Goal: Task Accomplishment & Management: Use online tool/utility

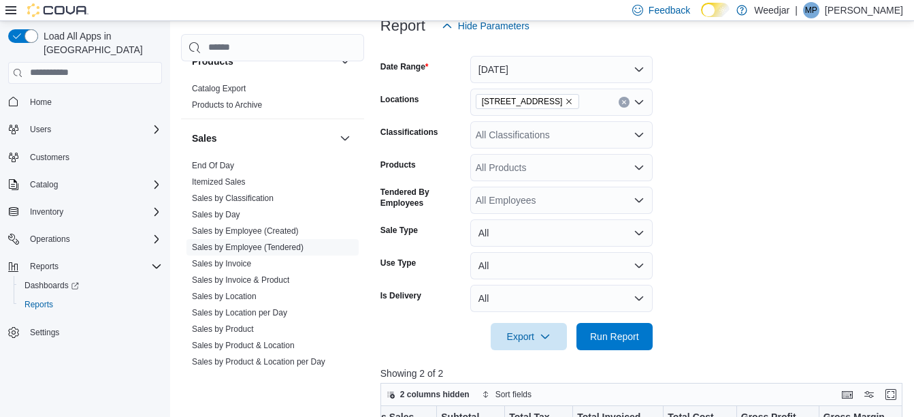
scroll to position [151, 0]
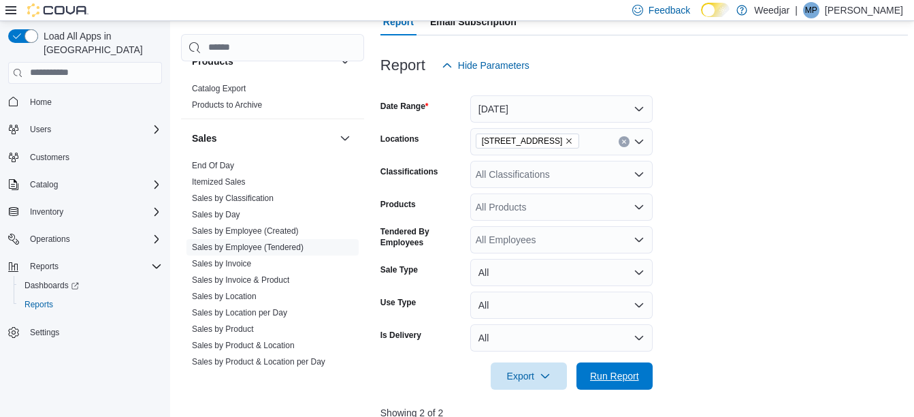
drag, startPoint x: 630, startPoint y: 368, endPoint x: 788, endPoint y: 328, distance: 163.0
click at [631, 368] on span "Run Report" at bounding box center [615, 375] width 60 height 27
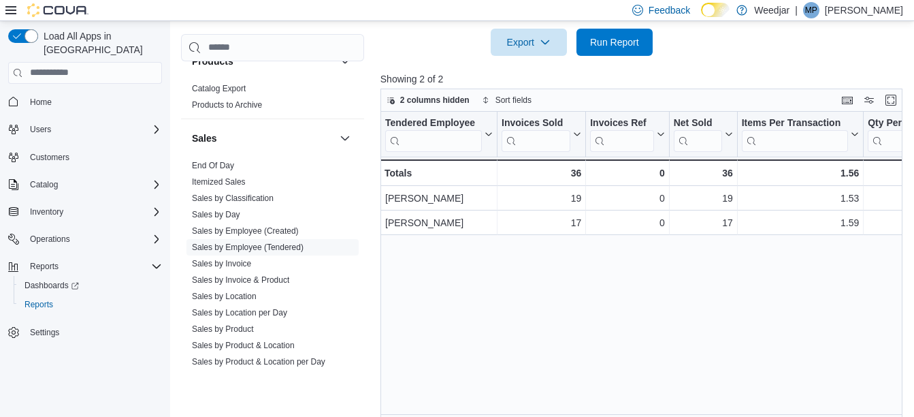
scroll to position [492, 0]
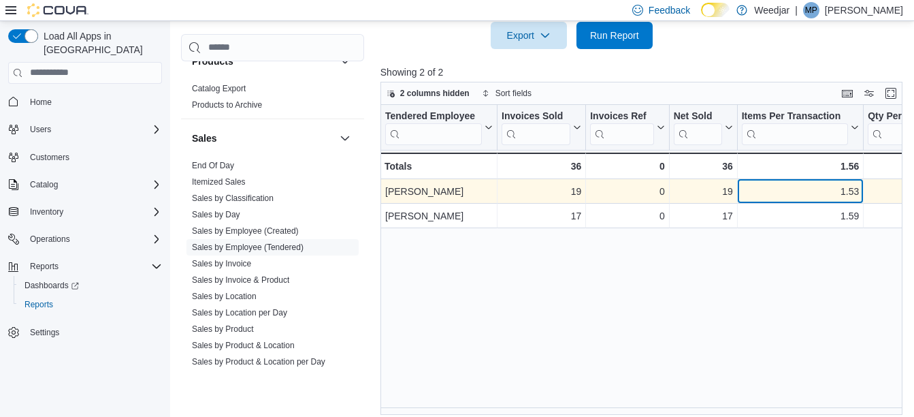
click at [742, 187] on div "1.53" at bounding box center [801, 191] width 118 height 16
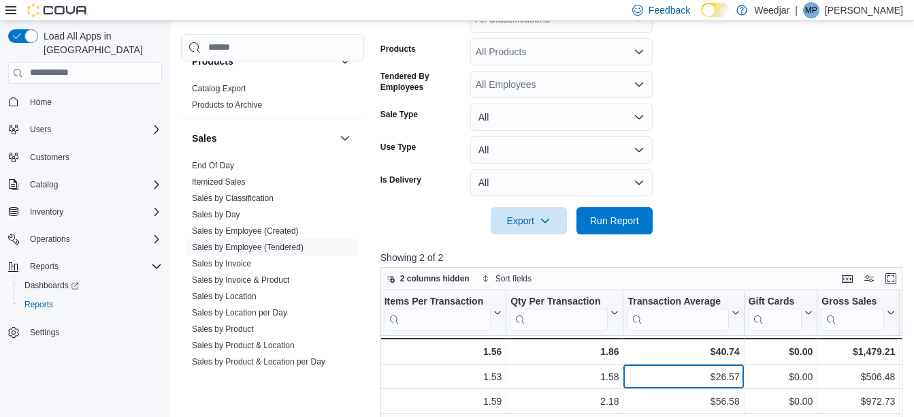
scroll to position [287, 0]
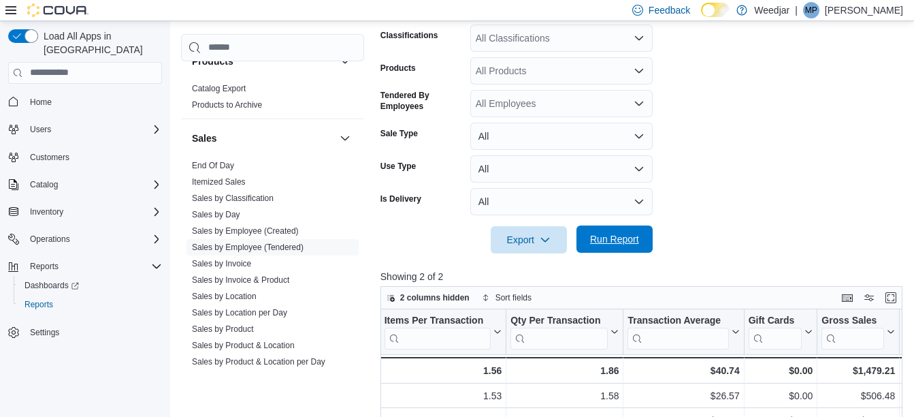
click at [604, 246] on span "Run Report" at bounding box center [615, 238] width 60 height 27
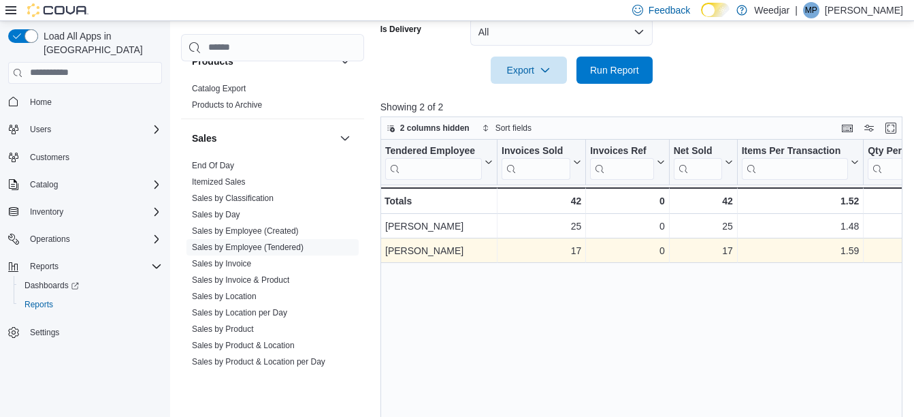
scroll to position [492, 0]
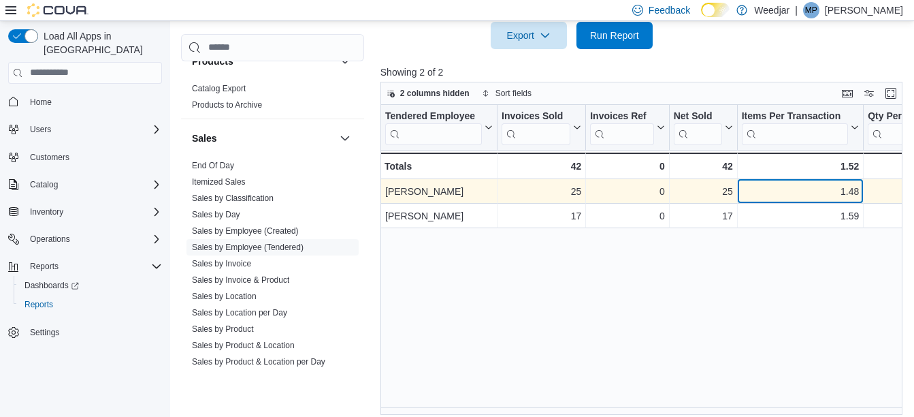
click at [789, 194] on div "1.48" at bounding box center [801, 191] width 118 height 16
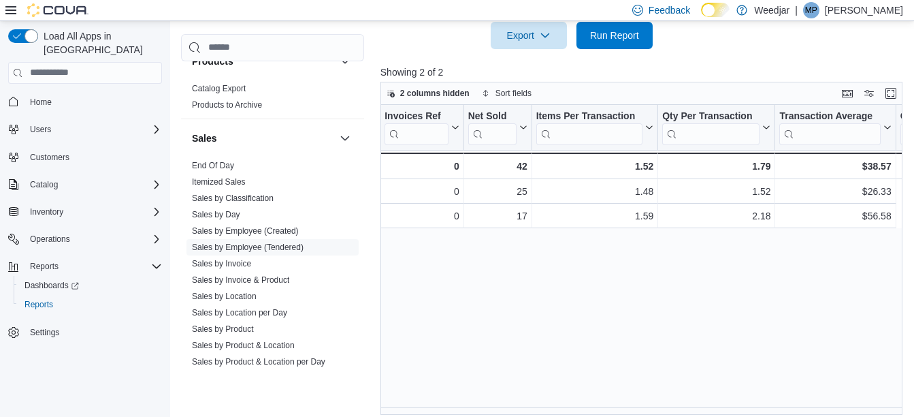
scroll to position [0, 0]
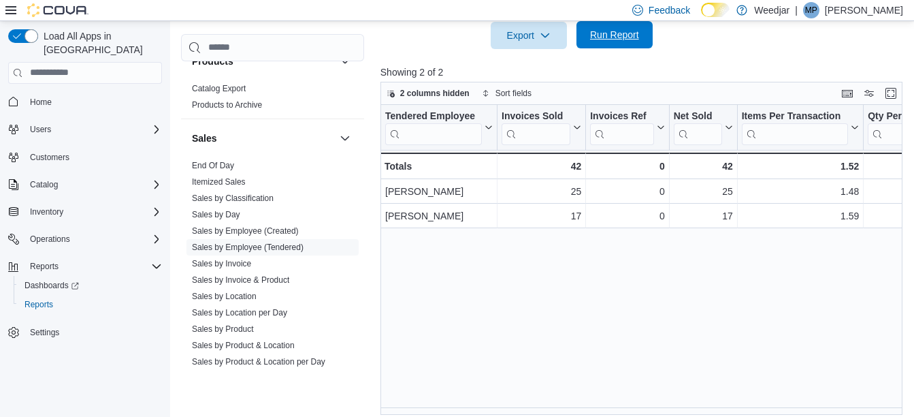
click at [590, 37] on span "Run Report" at bounding box center [614, 35] width 49 height 14
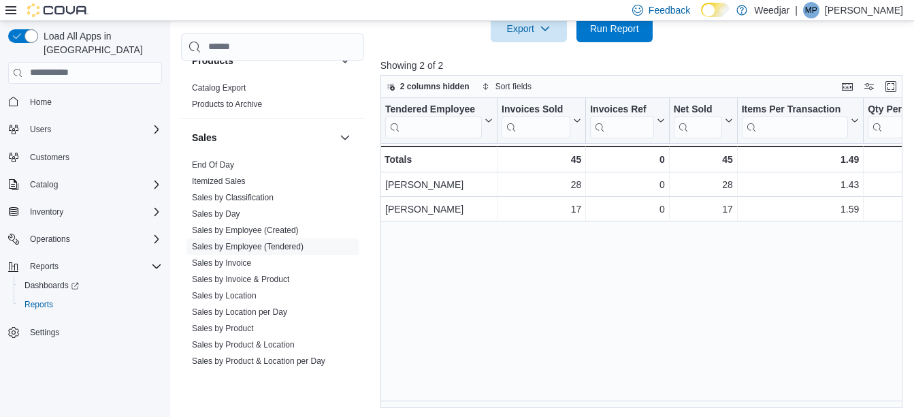
scroll to position [500, 0]
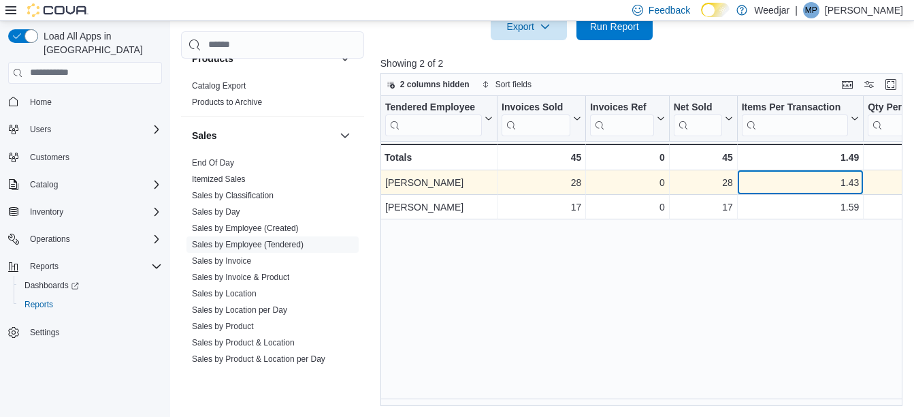
click at [832, 174] on div "1.43" at bounding box center [801, 182] width 118 height 16
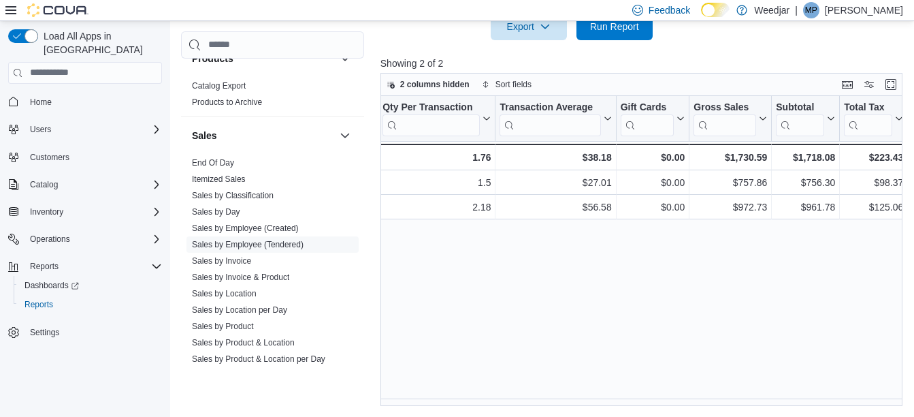
scroll to position [0, 576]
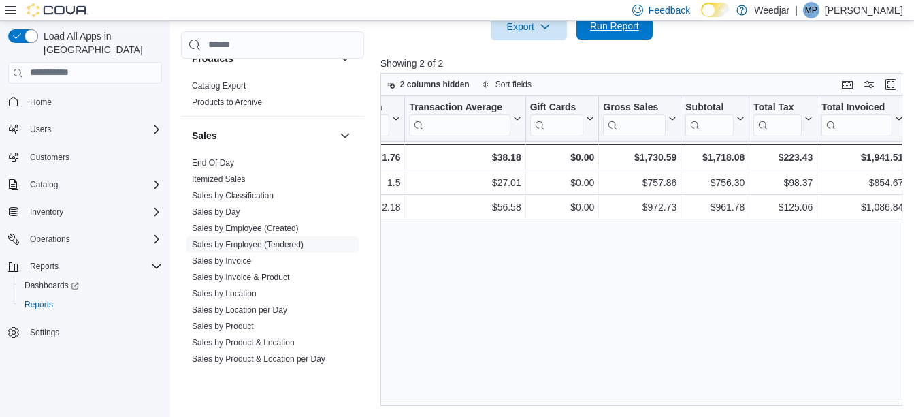
click at [628, 25] on span "Run Report" at bounding box center [614, 26] width 49 height 14
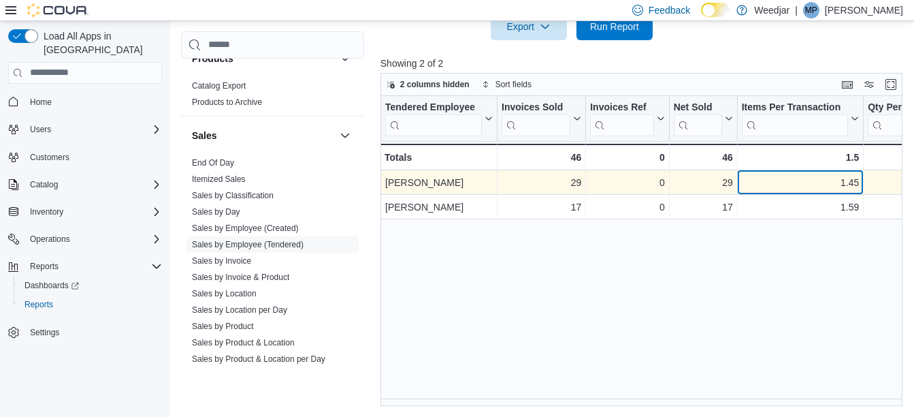
click at [817, 187] on div "1.45" at bounding box center [801, 182] width 118 height 16
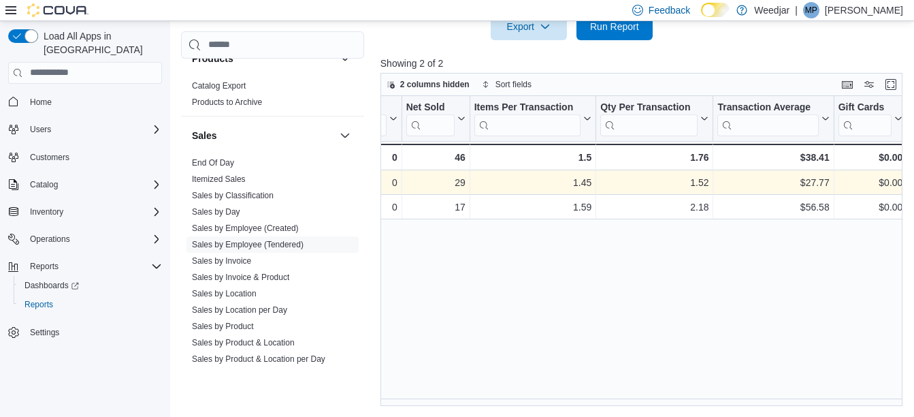
scroll to position [0, 349]
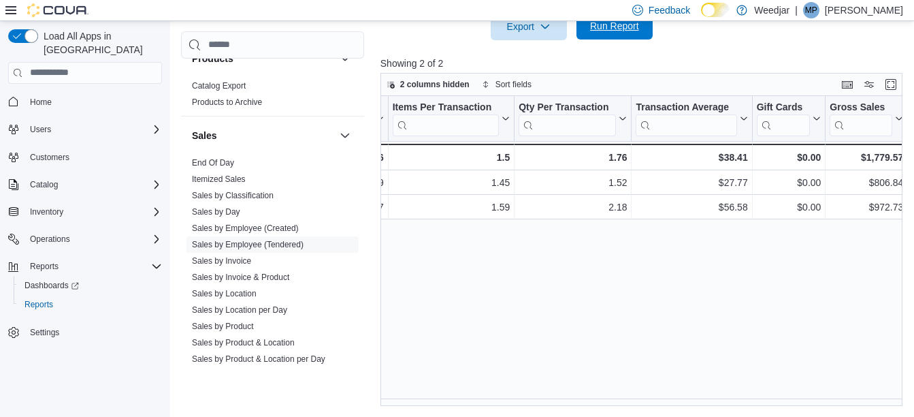
click at [630, 23] on span "Run Report" at bounding box center [614, 26] width 49 height 14
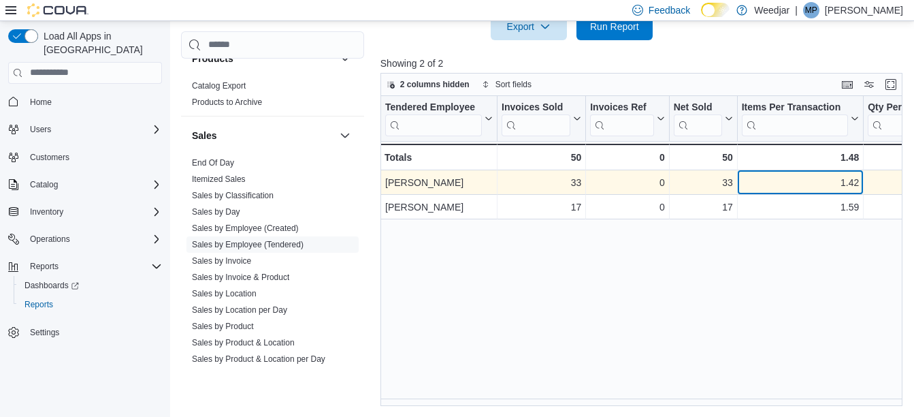
click at [763, 189] on div "1.42" at bounding box center [801, 182] width 118 height 16
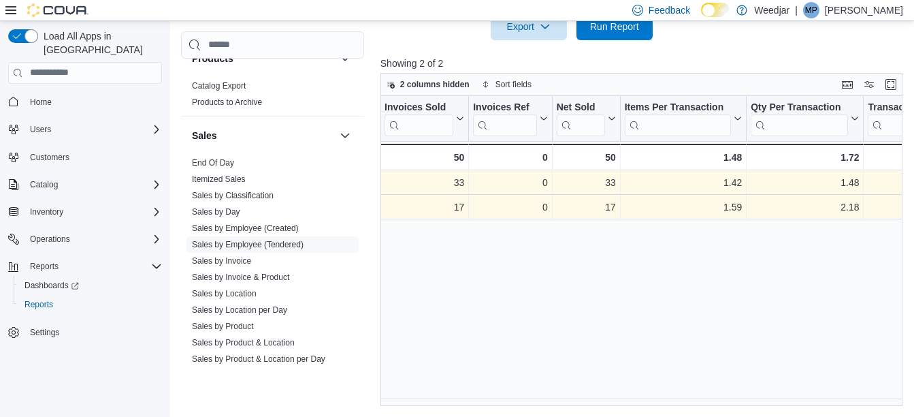
scroll to position [0, 0]
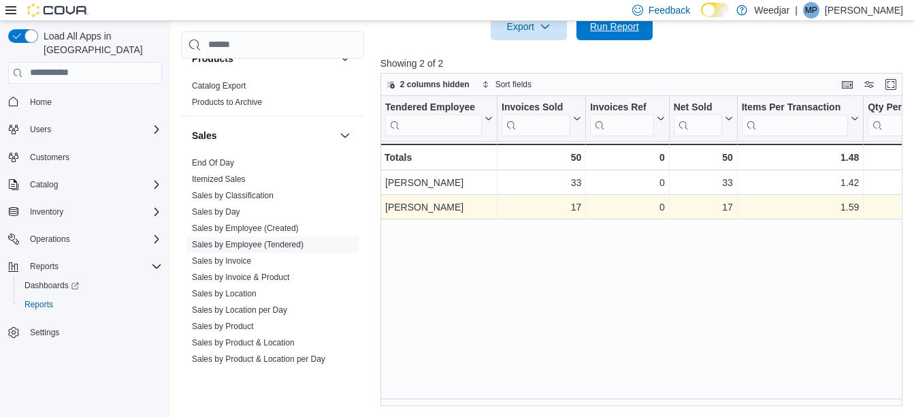
drag, startPoint x: 616, startPoint y: 33, endPoint x: 672, endPoint y: 27, distance: 56.2
click at [616, 33] on span "Run Report" at bounding box center [615, 26] width 60 height 27
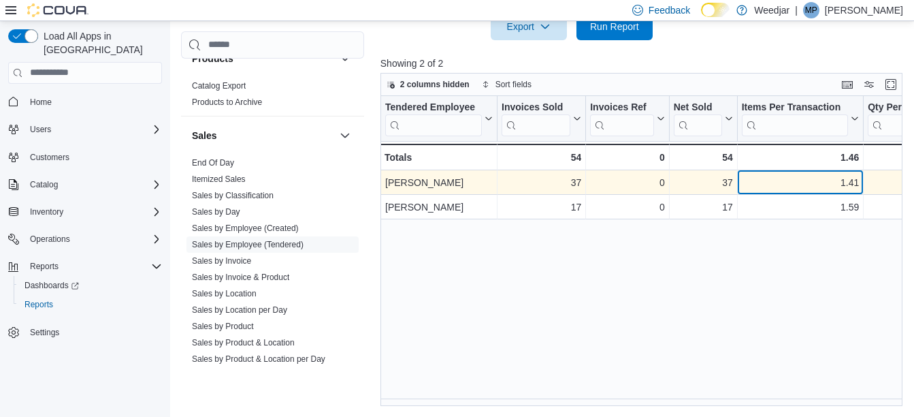
click at [748, 191] on div "1.41" at bounding box center [801, 182] width 118 height 16
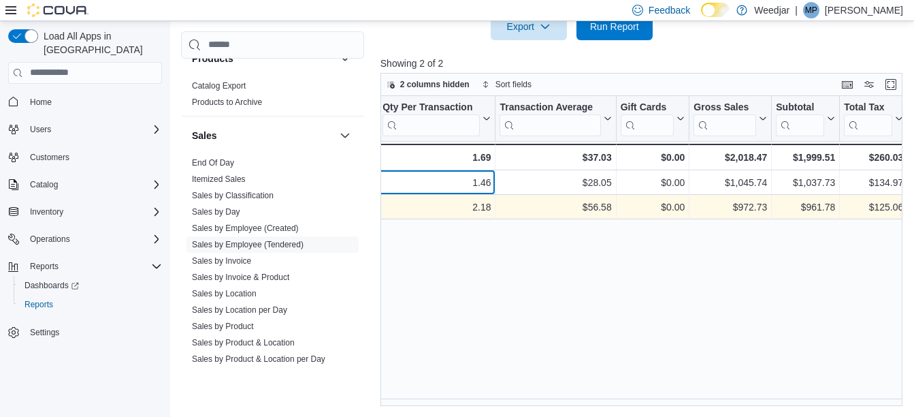
scroll to position [0, 483]
